Goal: Find specific page/section: Find specific page/section

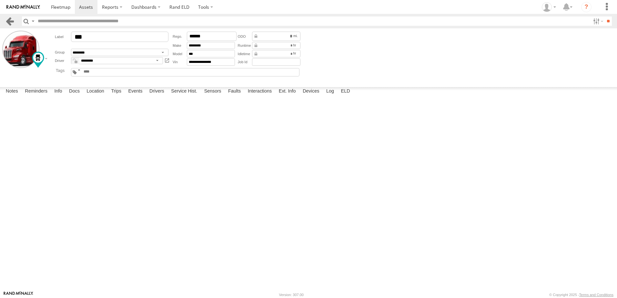
click at [8, 20] on link at bounding box center [9, 20] width 9 height 9
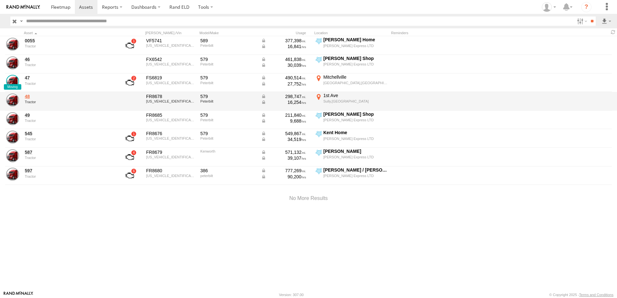
click at [27, 95] on link "48" at bounding box center [69, 97] width 88 height 6
